Goal: Information Seeking & Learning: Find contact information

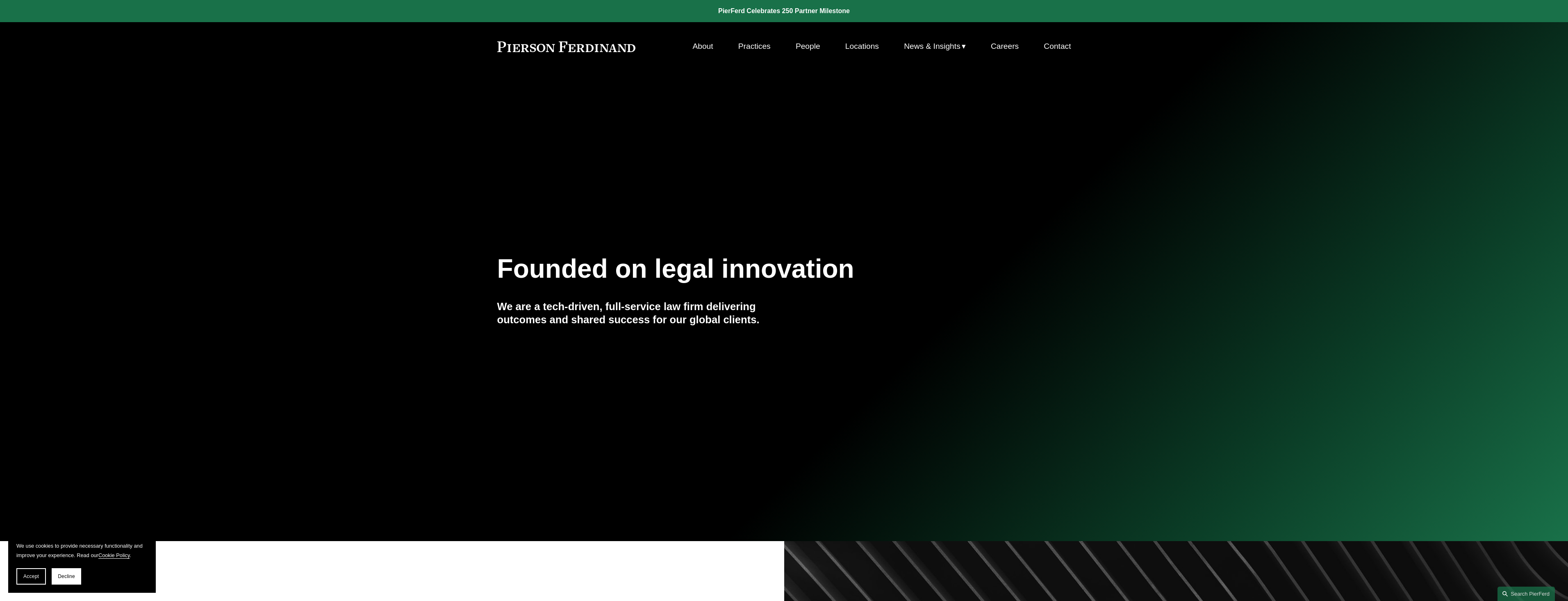
click at [749, 46] on link "Practices" at bounding box center [754, 46] width 33 height 15
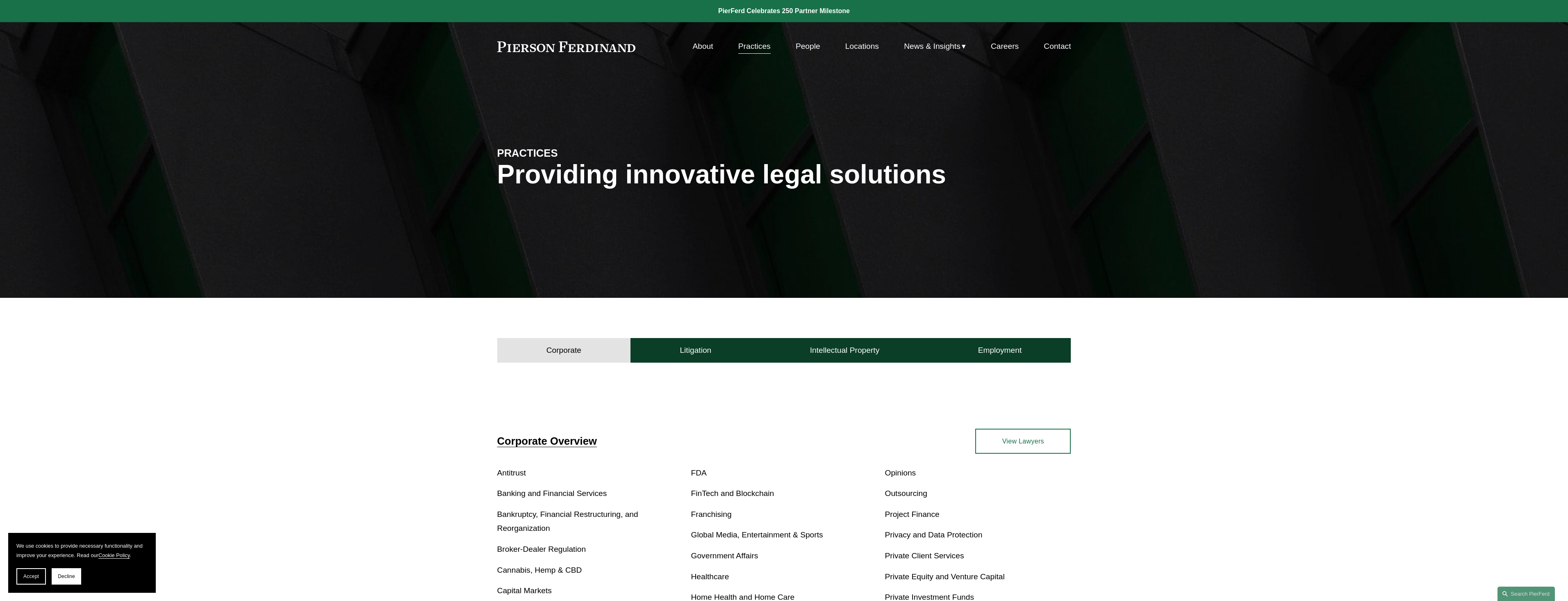
click at [798, 44] on link "People" at bounding box center [808, 46] width 24 height 15
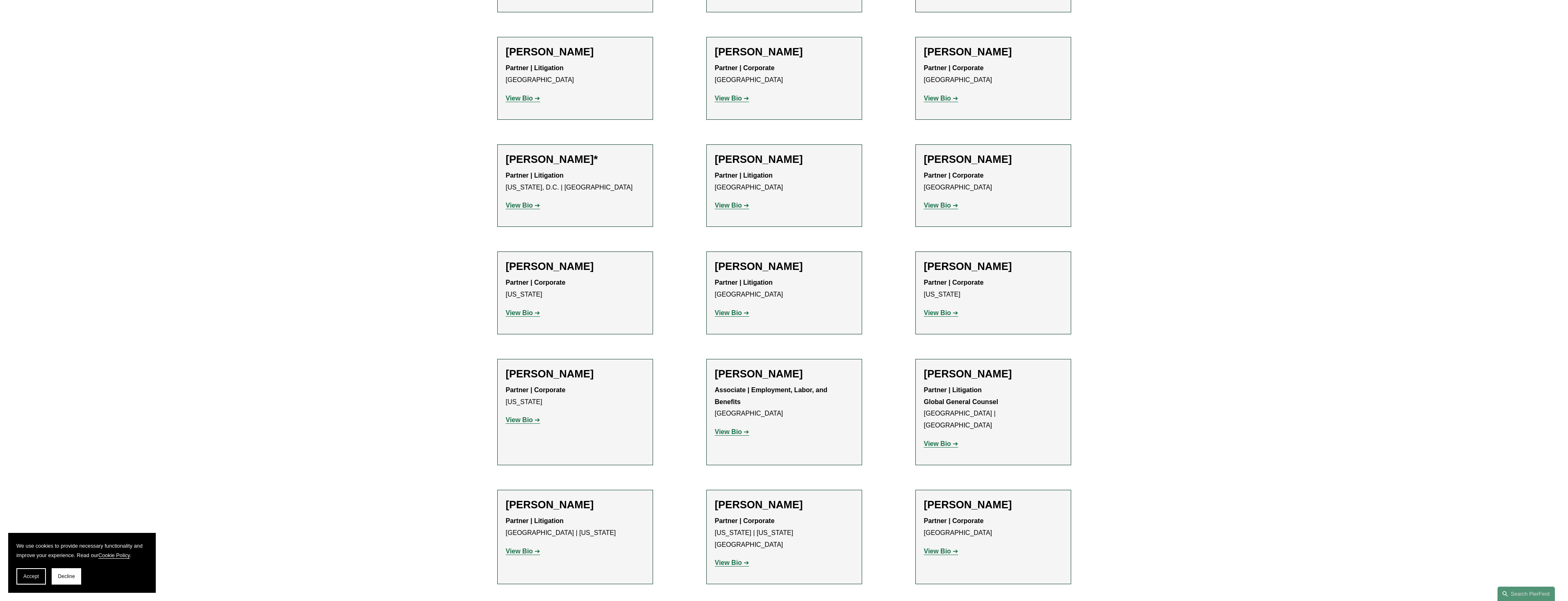
scroll to position [3764, 0]
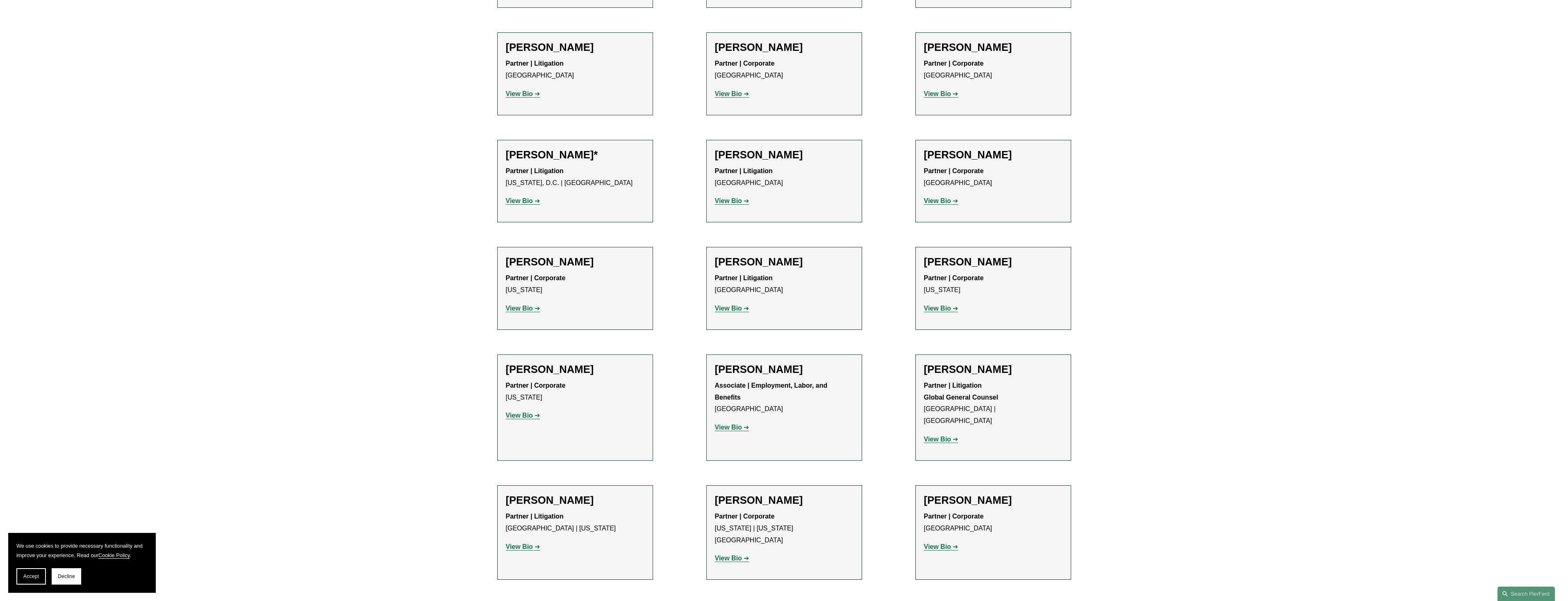
click at [524, 197] on strong "View Bio" at bounding box center [519, 201] width 27 height 7
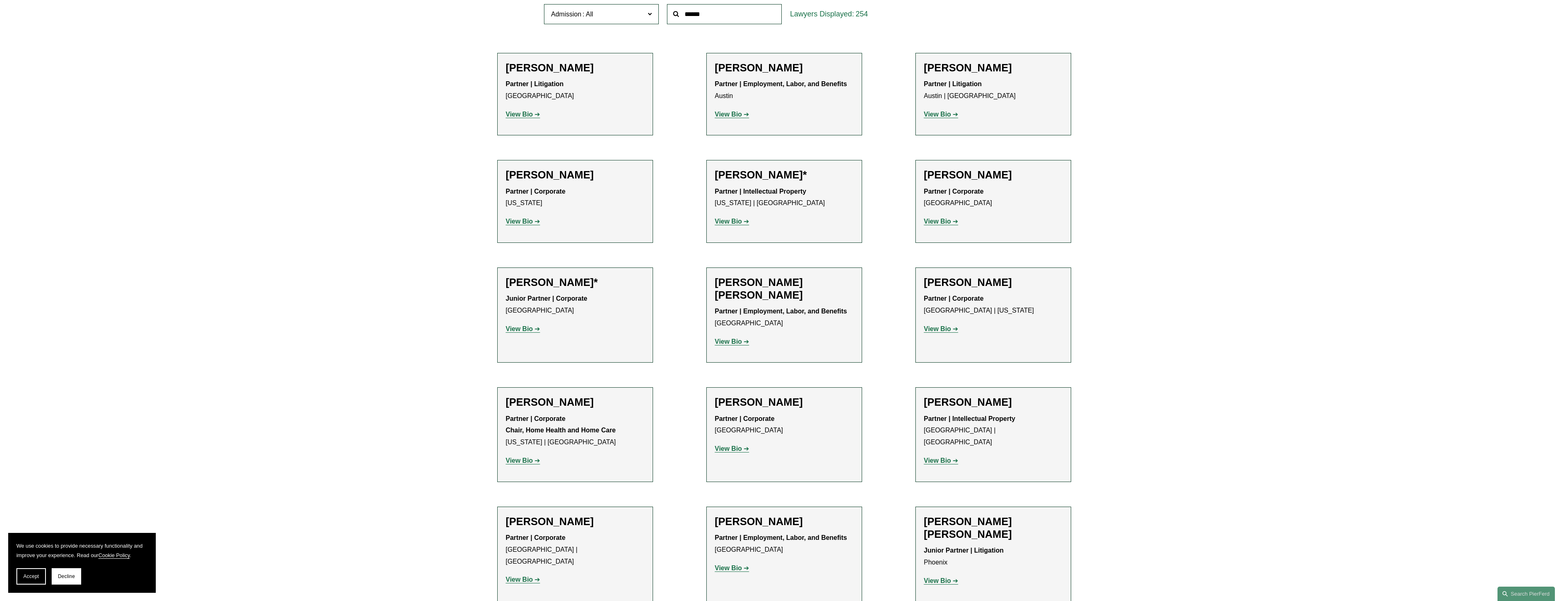
scroll to position [0, 0]
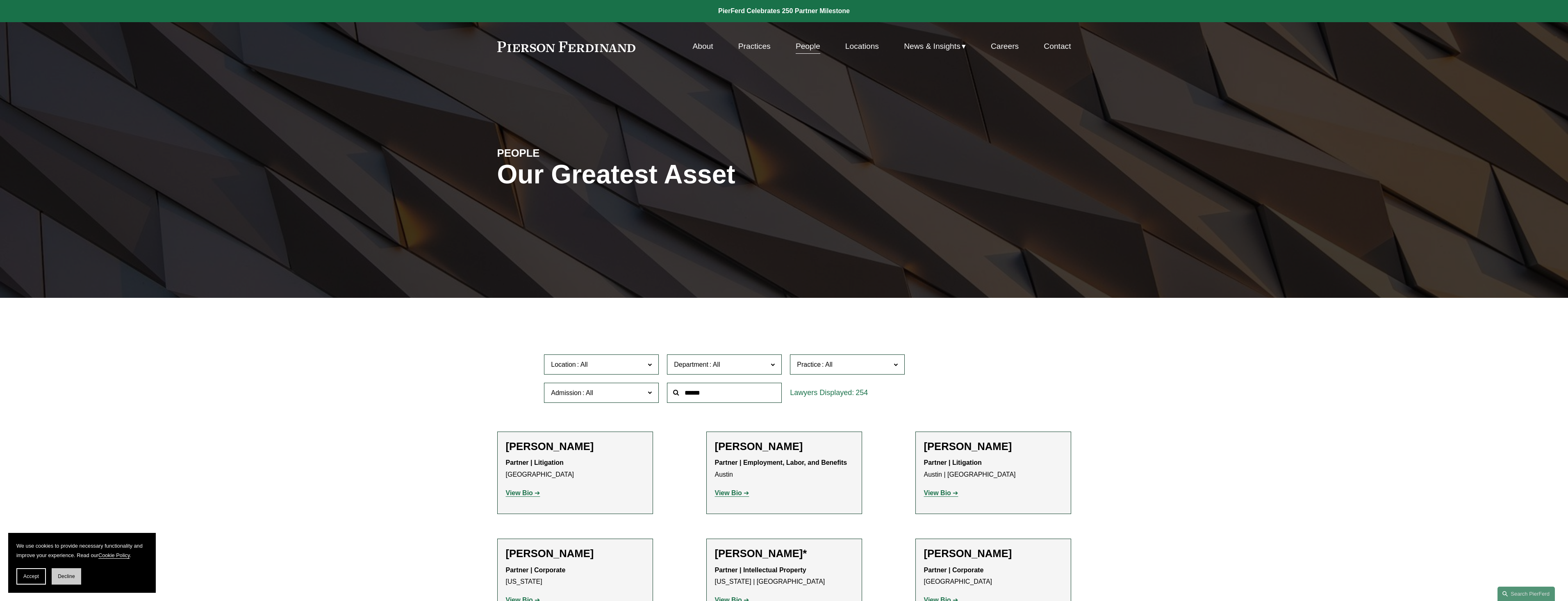
click at [78, 577] on button "Decline" at bounding box center [67, 577] width 29 height 17
click at [692, 47] on link "About" at bounding box center [702, 46] width 20 height 15
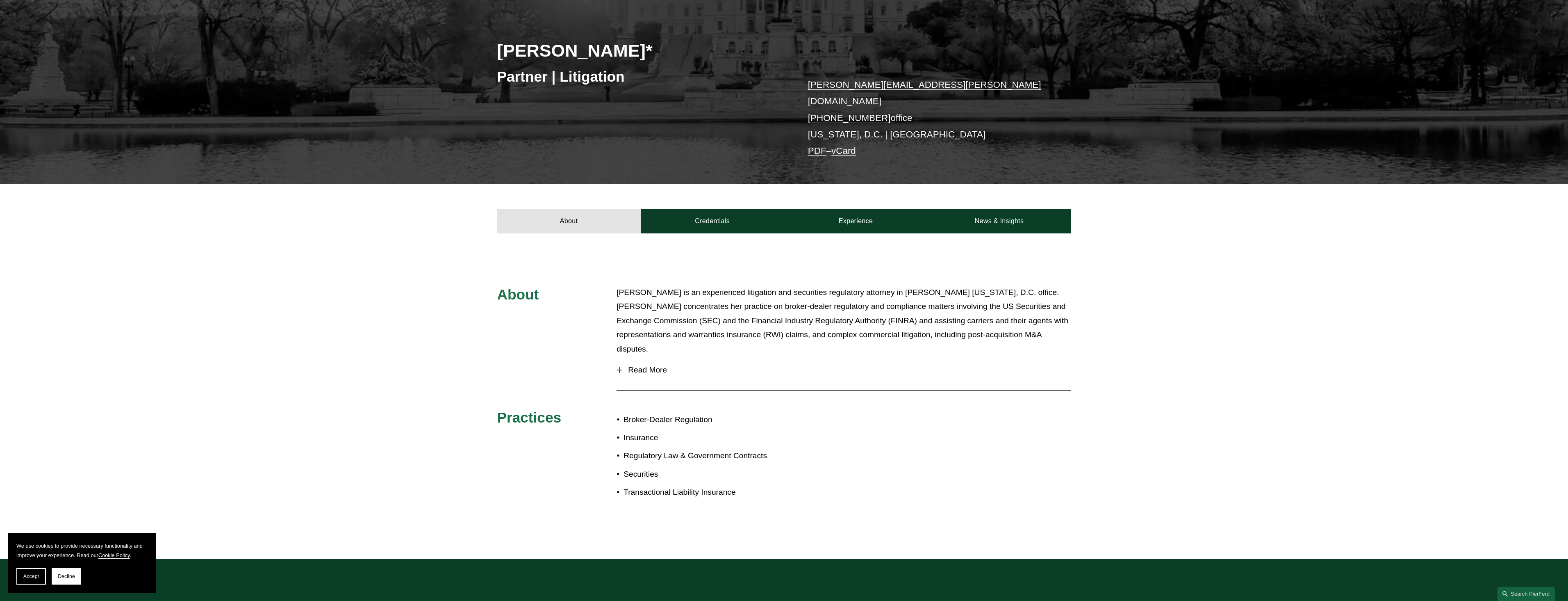
scroll to position [113, 0]
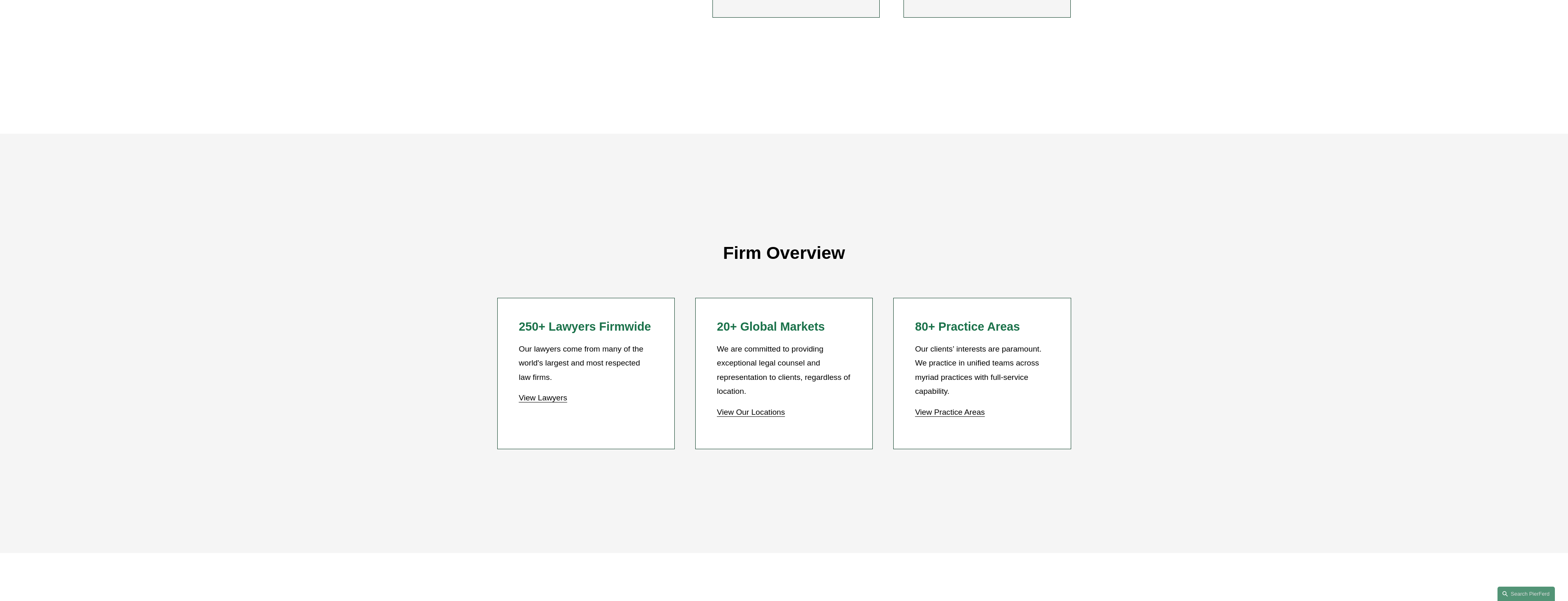
scroll to position [759, 0]
click at [538, 393] on link "View Lawyers" at bounding box center [543, 392] width 49 height 8
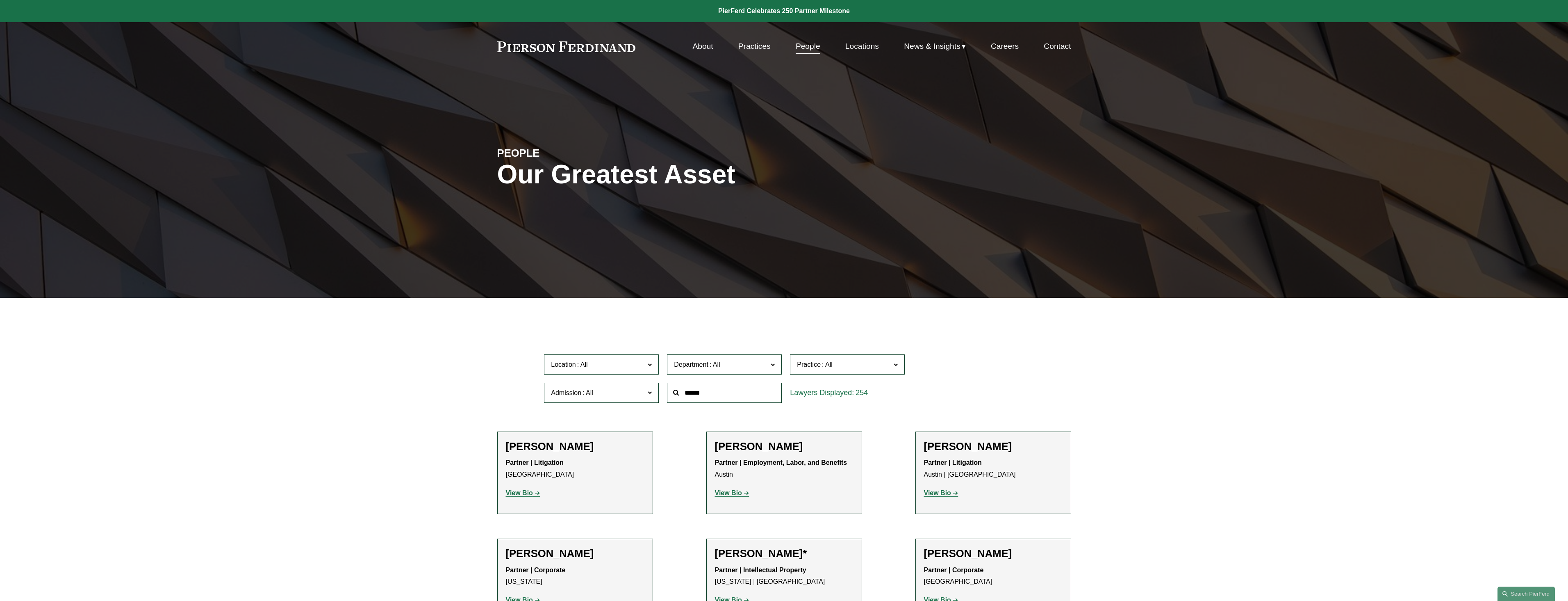
click at [850, 52] on link "Locations" at bounding box center [862, 46] width 33 height 15
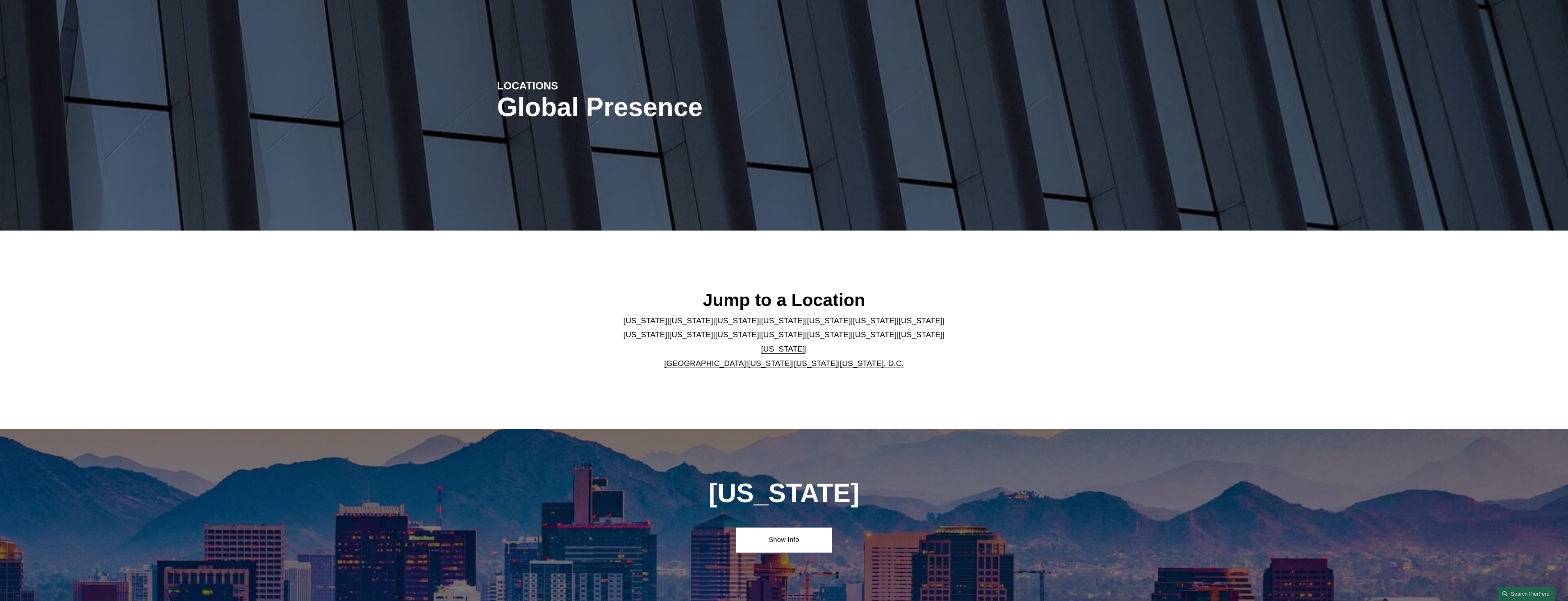
scroll to position [123, 0]
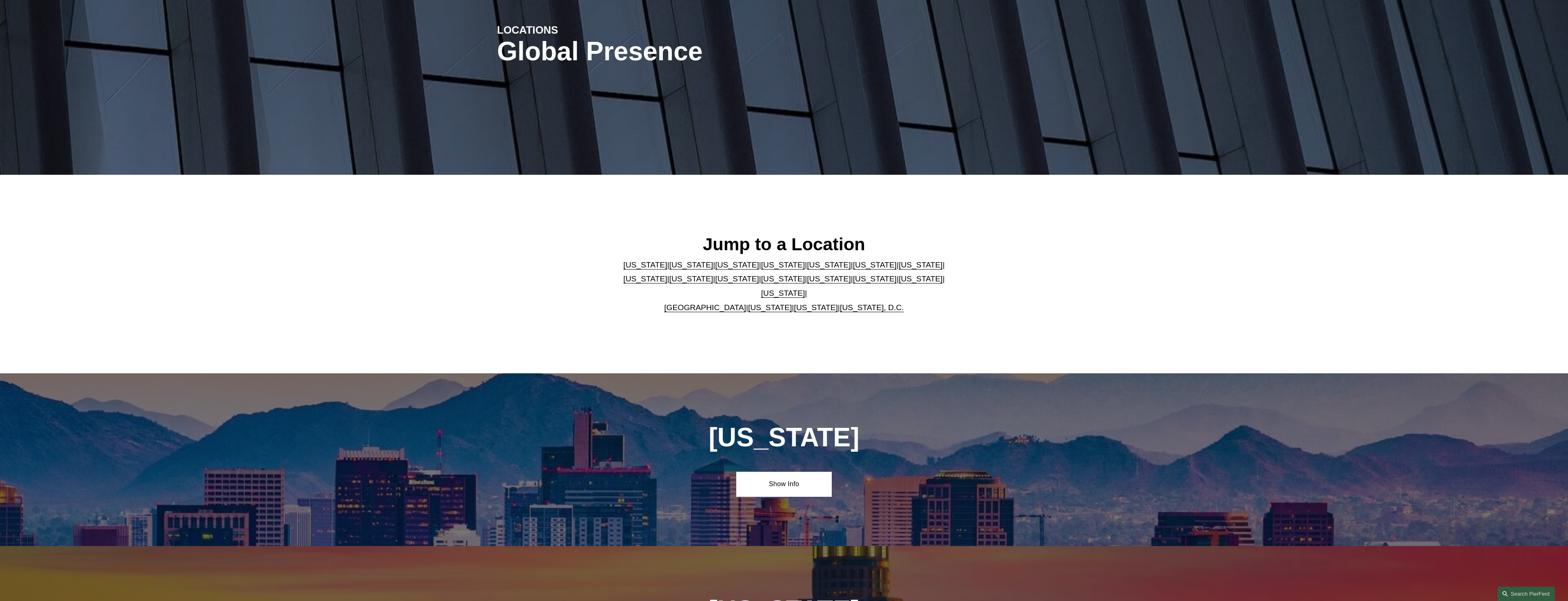
click at [670, 269] on link "[US_STATE]" at bounding box center [691, 265] width 44 height 8
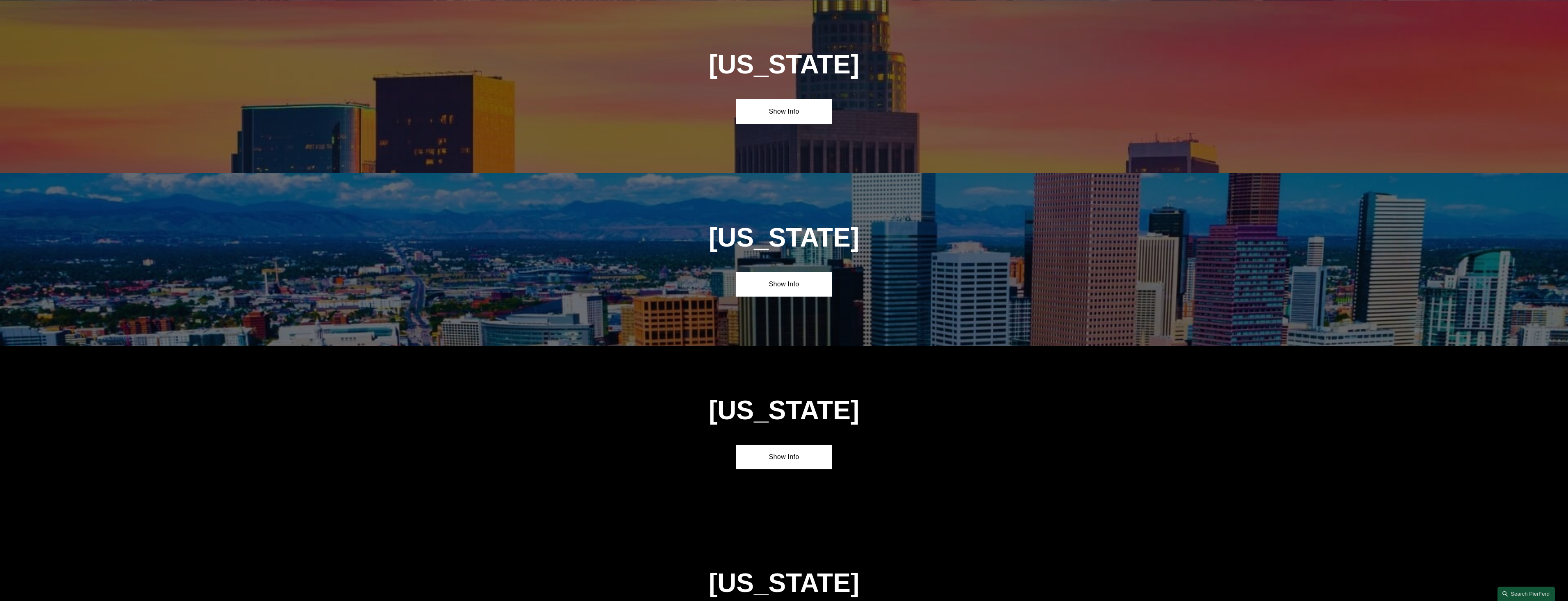
scroll to position [670, 0]
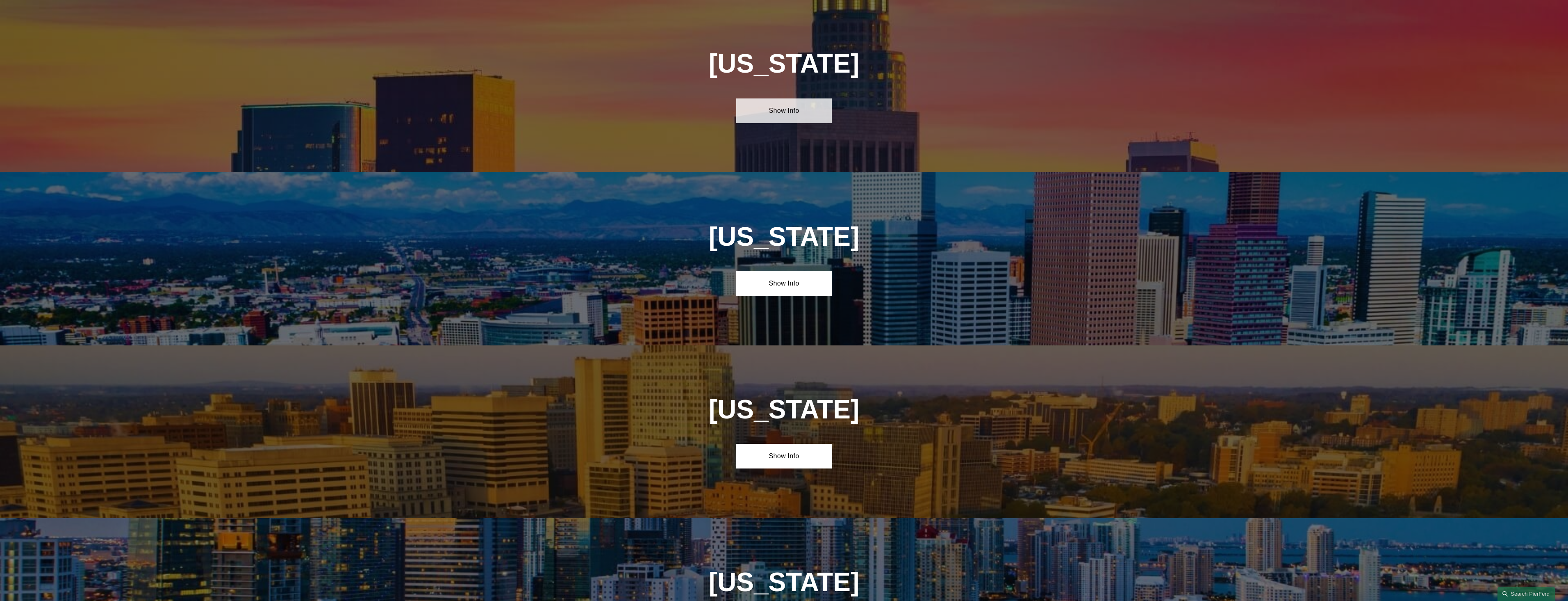
click at [787, 112] on link "Show Info" at bounding box center [784, 111] width 95 height 24
